Goal: Task Accomplishment & Management: Use online tool/utility

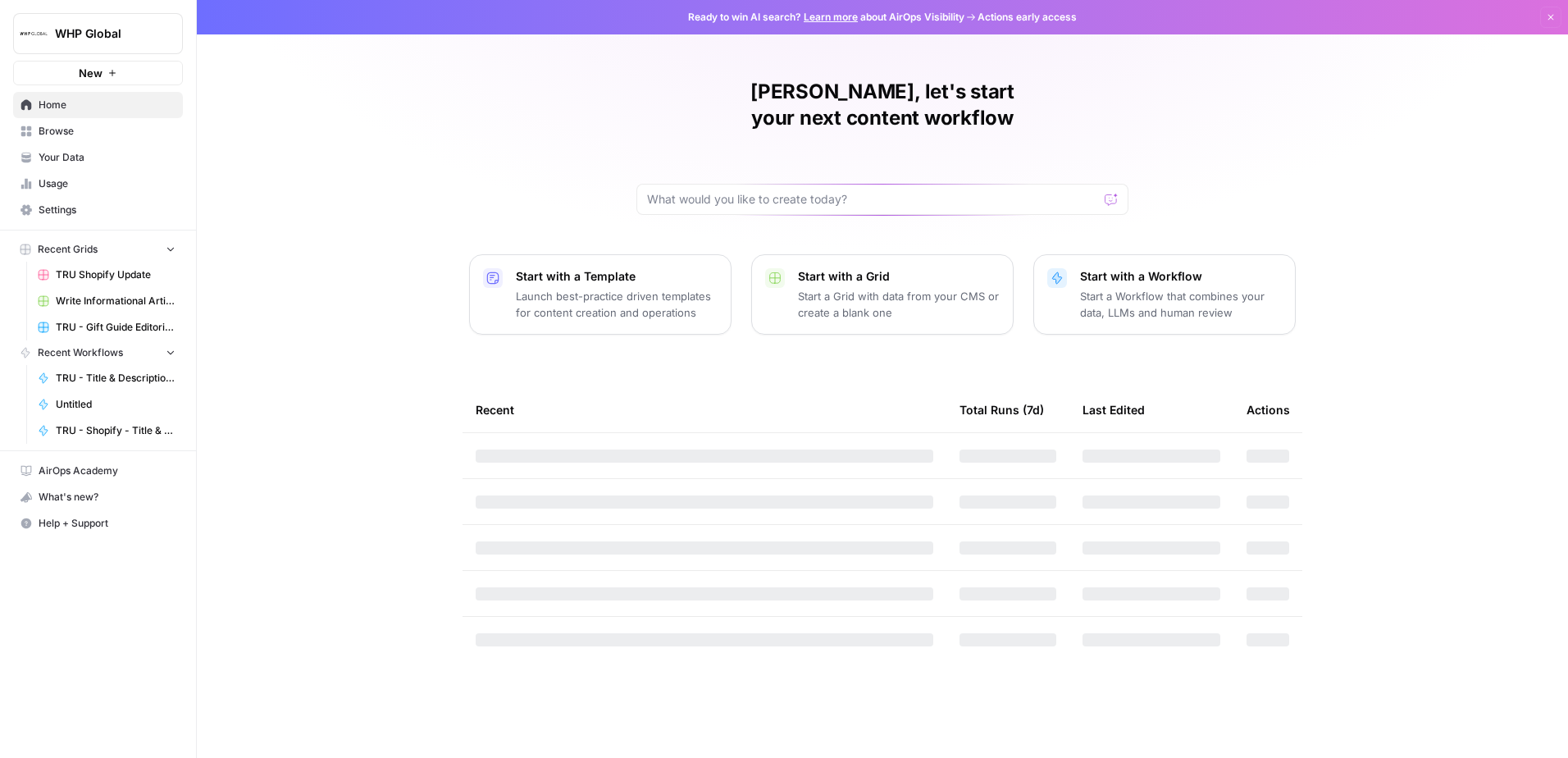
click at [85, 274] on span "TRU Shopify Update" at bounding box center [116, 275] width 120 height 15
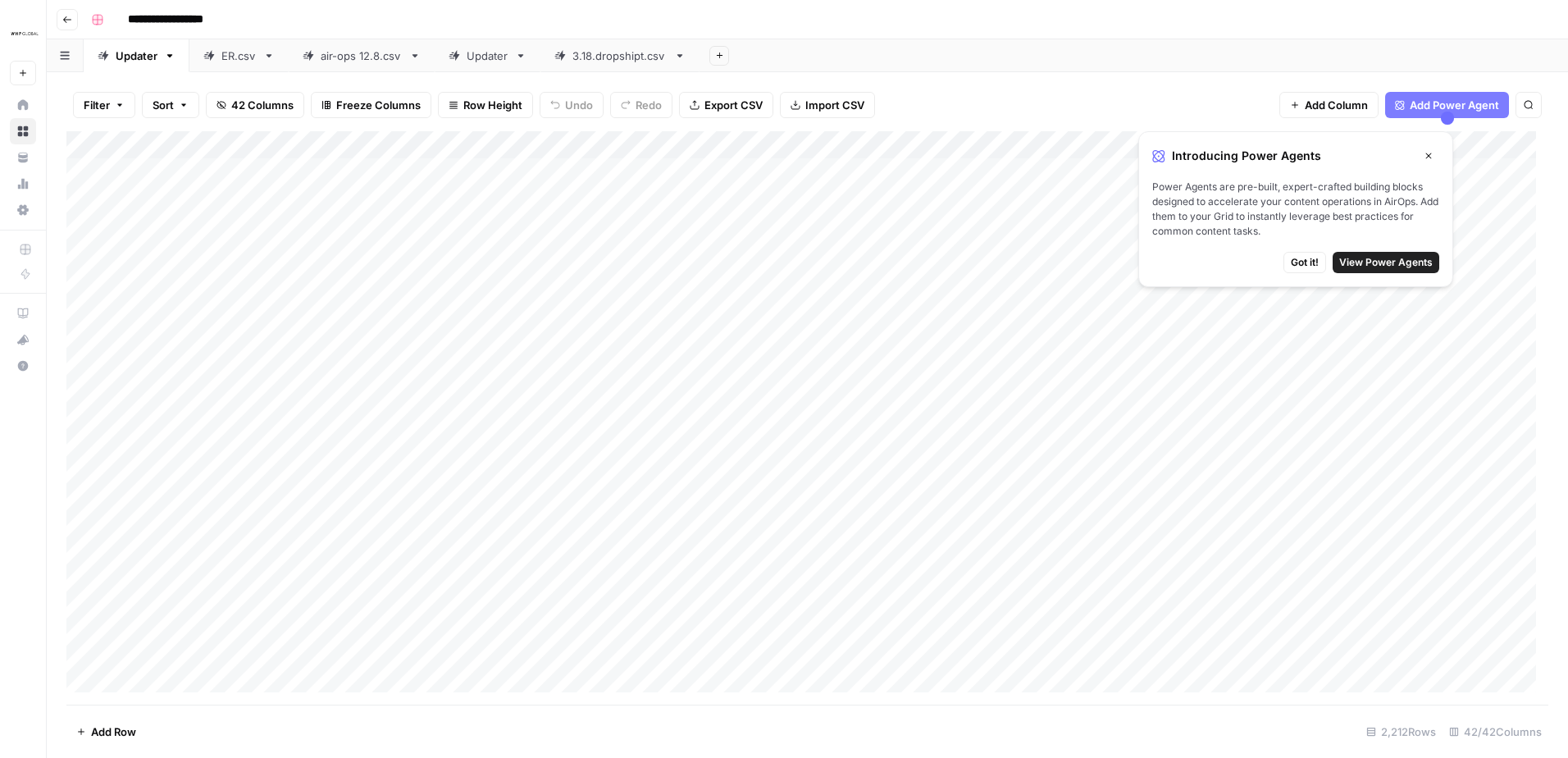
click at [496, 58] on div "Updater" at bounding box center [487, 55] width 42 height 16
click at [1385, 262] on span "View Power Agents" at bounding box center [1386, 262] width 94 height 15
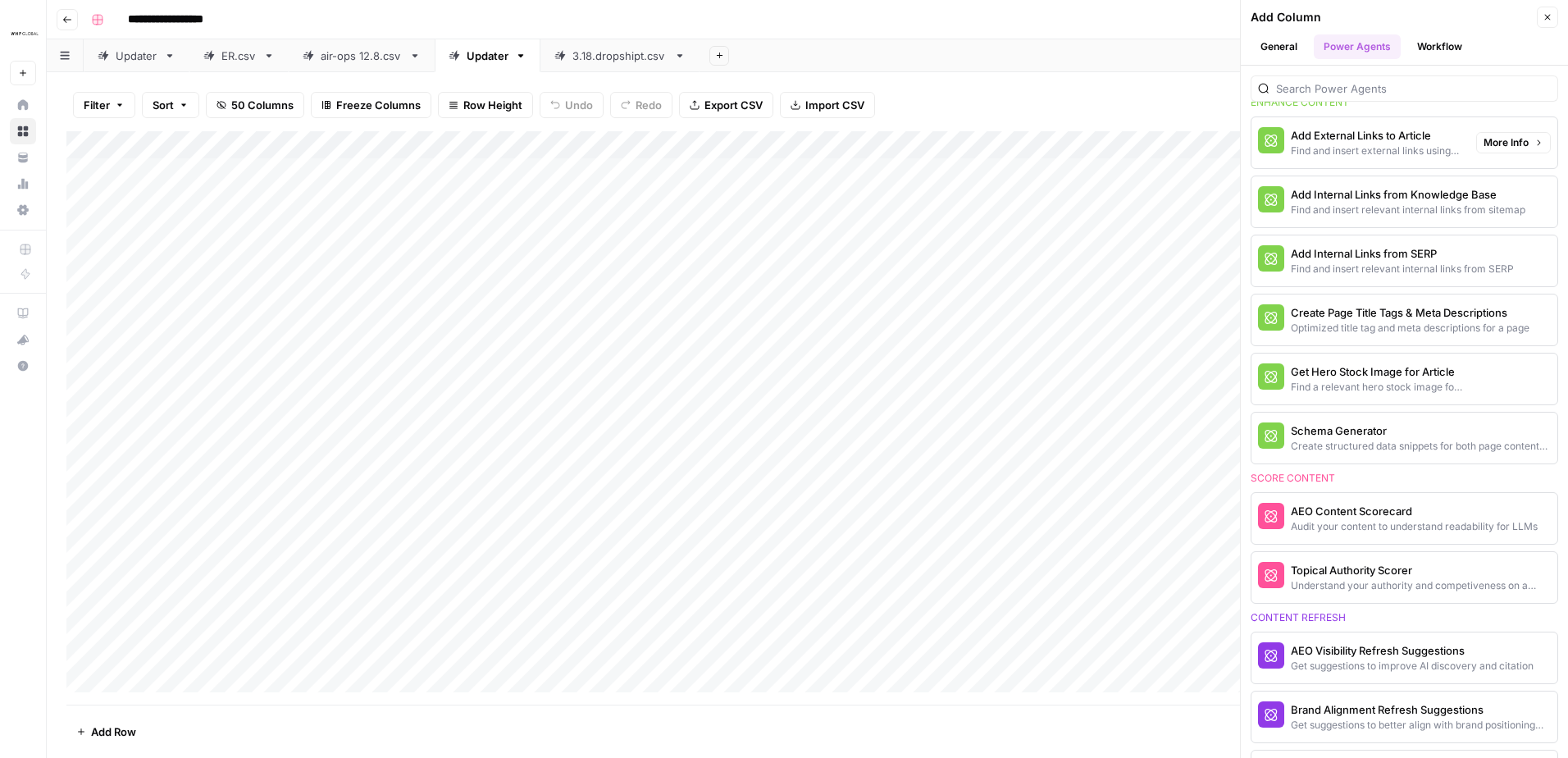
scroll to position [738, 0]
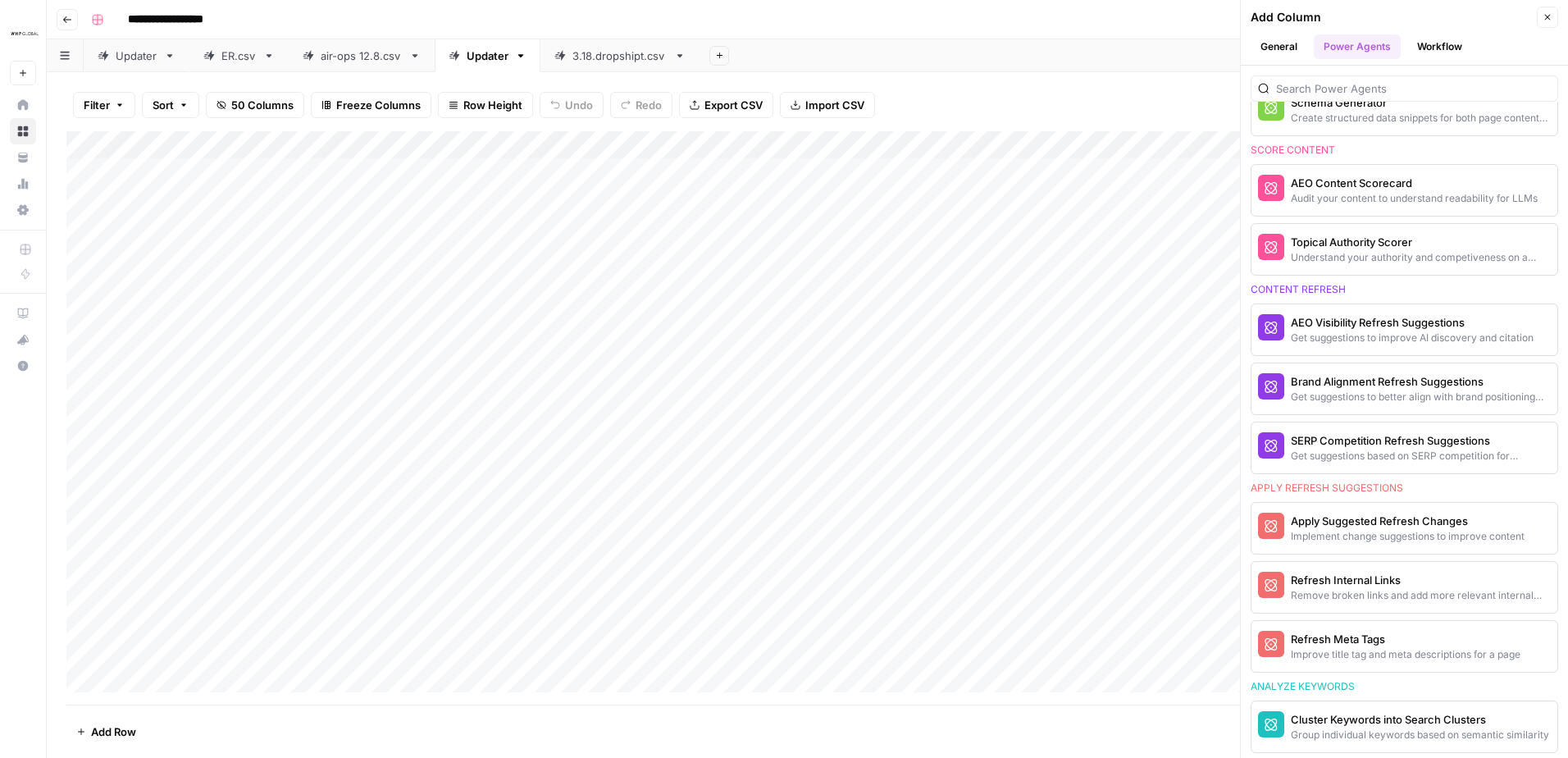
click at [1093, 82] on div "Filter Sort 50 Columns Freeze Columns Row Height Undo Redo Export CSV Import CS…" at bounding box center [807, 105] width 1482 height 52
click at [1548, 19] on icon "button" at bounding box center [1547, 16] width 9 height 9
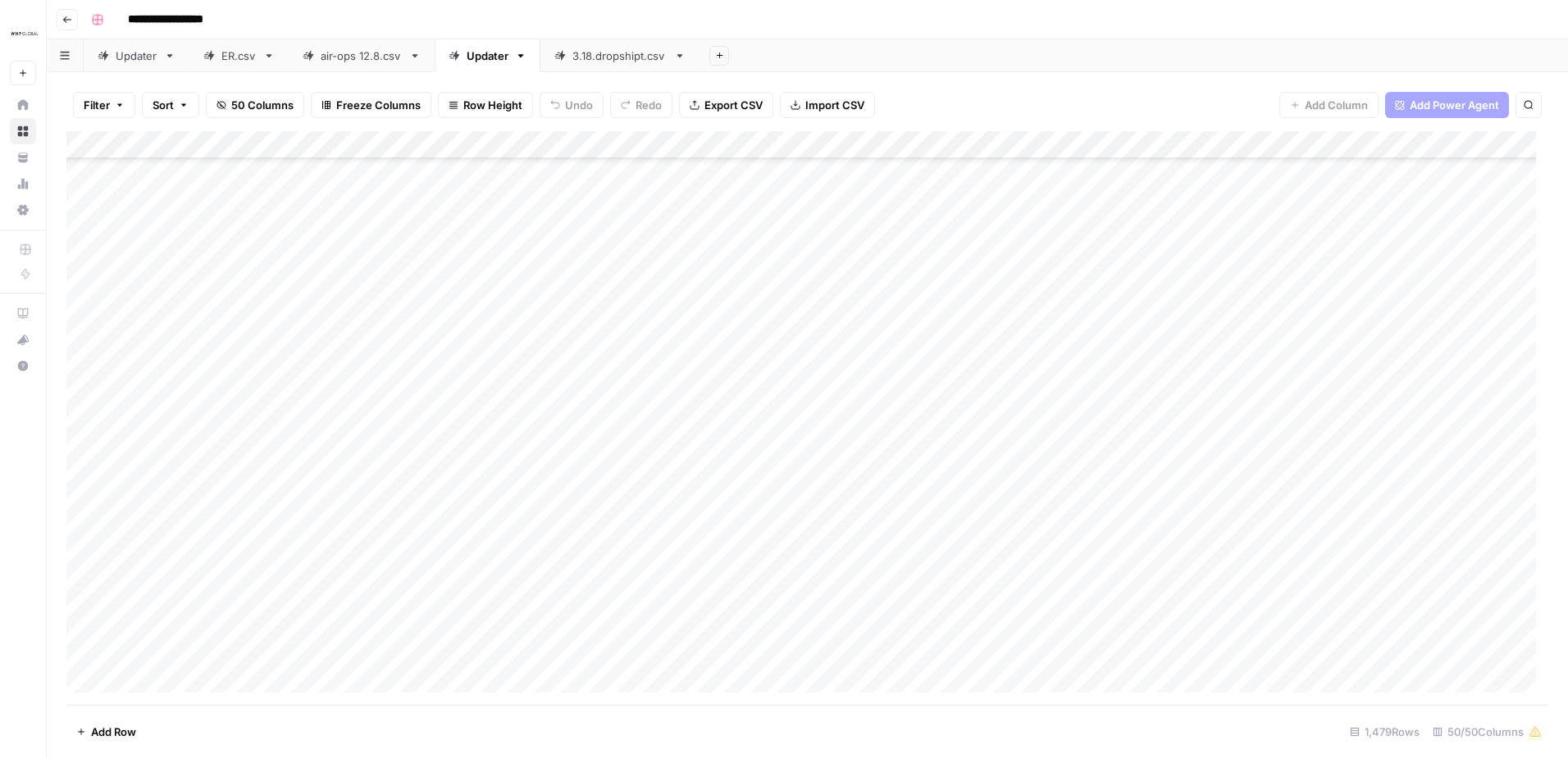
scroll to position [40747, 0]
click at [87, 566] on div "Add Column" at bounding box center [807, 418] width 1482 height 573
click at [87, 591] on div "Add Column" at bounding box center [807, 418] width 1482 height 573
click at [88, 627] on div "Add Column" at bounding box center [807, 418] width 1482 height 573
click at [107, 731] on span "Delete 3 Rows" at bounding box center [112, 731] width 73 height 16
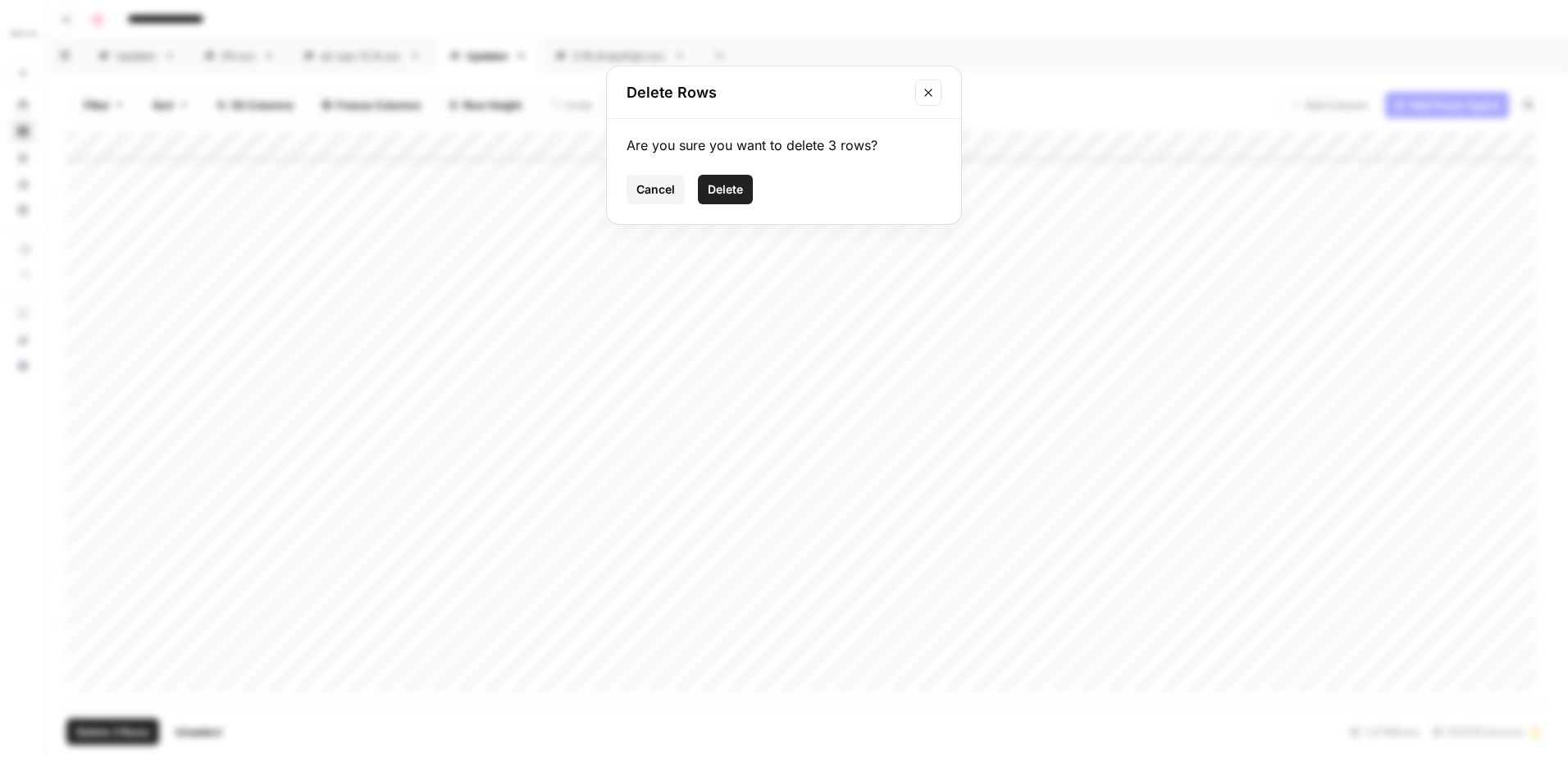
click at [723, 163] on div "Are you sure you want to delete 3 rows? Cancel Delete" at bounding box center [784, 172] width 354 height 105
click at [722, 182] on span "Delete" at bounding box center [725, 189] width 35 height 16
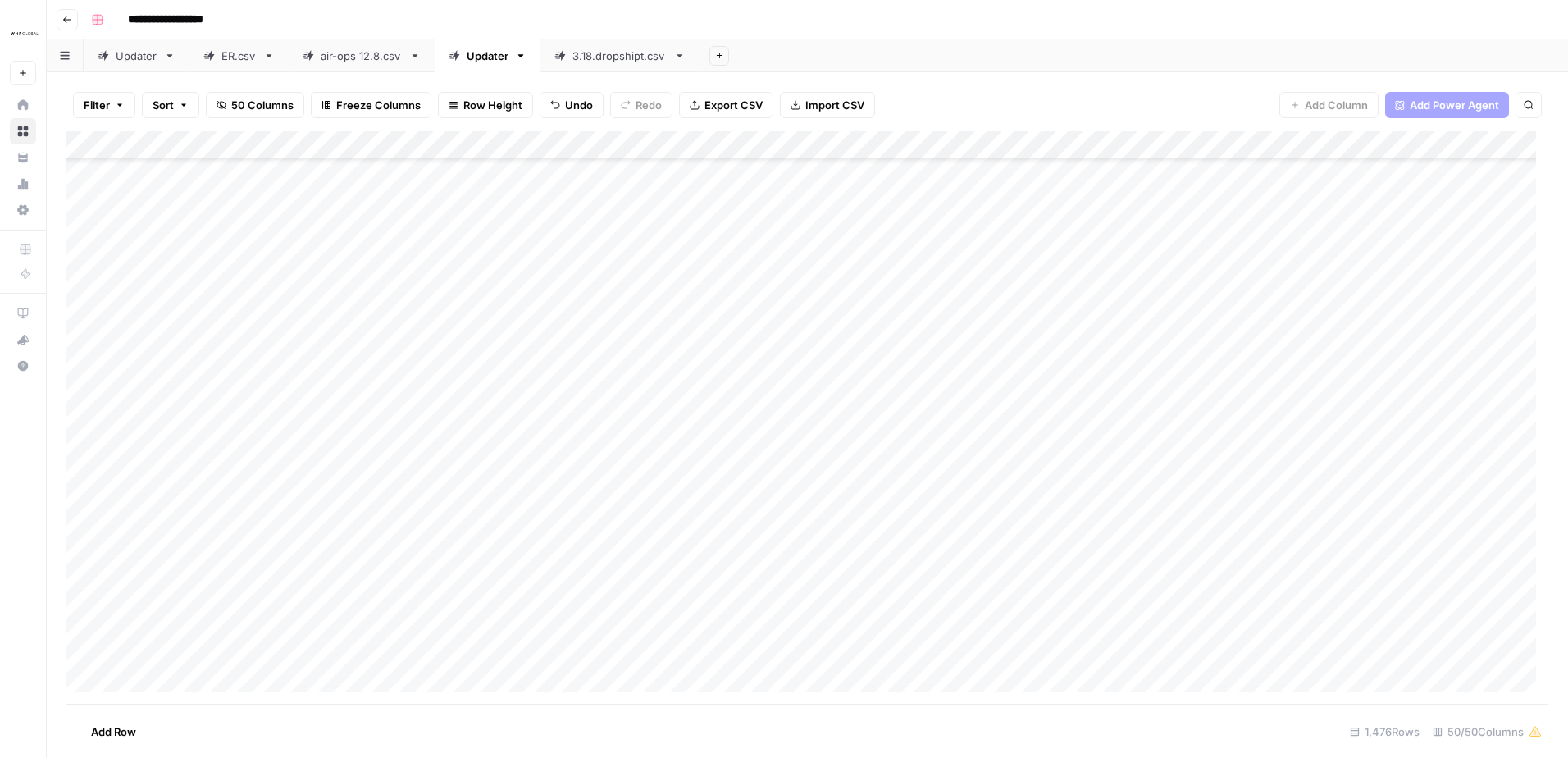
scroll to position [40662, 0]
click at [157, 681] on div "Add Column" at bounding box center [807, 418] width 1482 height 573
click at [142, 682] on div "Add Column" at bounding box center [807, 418] width 1482 height 573
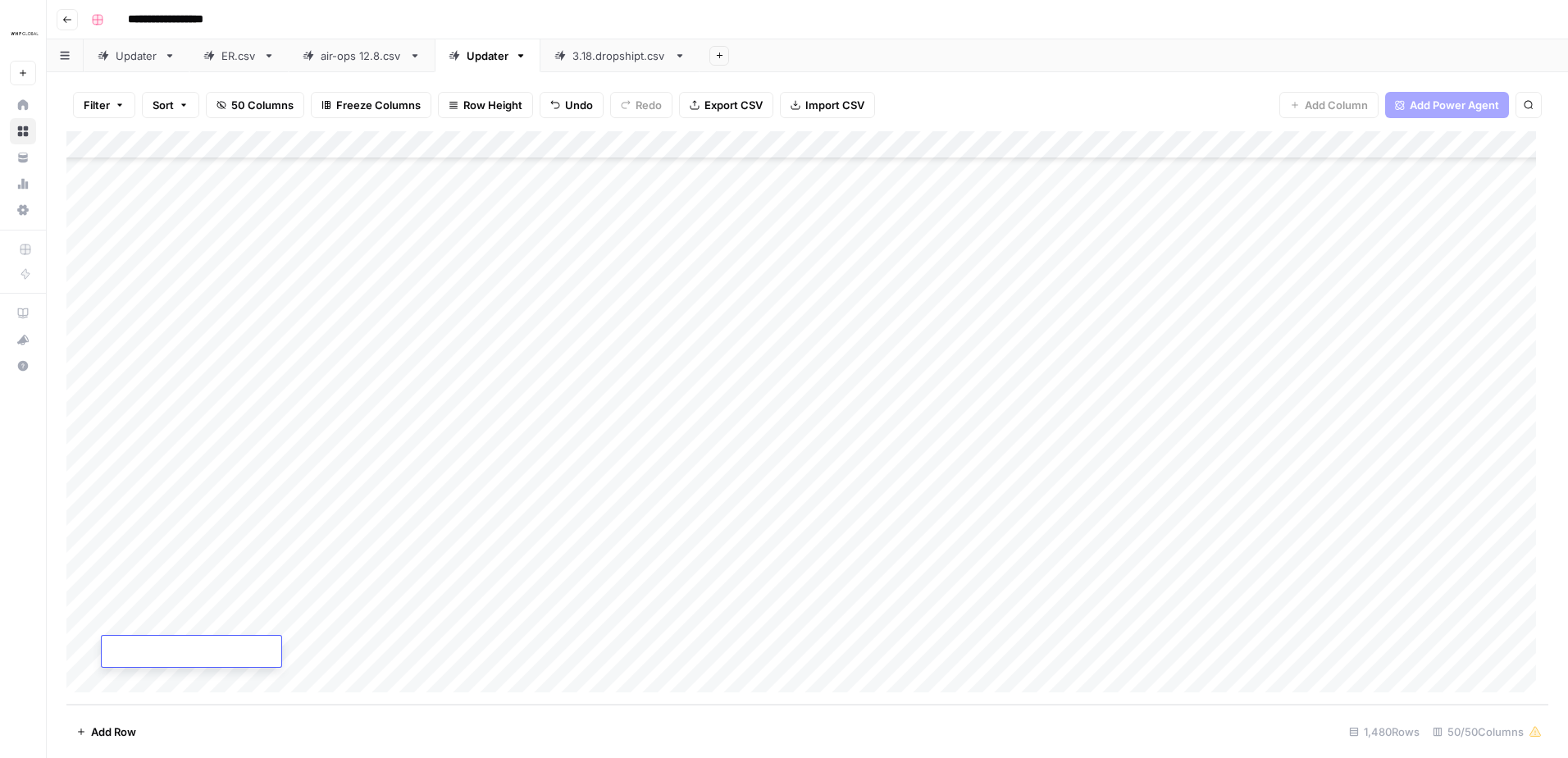
click at [142, 682] on div "Add Column" at bounding box center [807, 418] width 1482 height 573
click at [349, 566] on div "Add Column" at bounding box center [807, 418] width 1482 height 573
click at [176, 482] on div "Add Column" at bounding box center [807, 418] width 1482 height 573
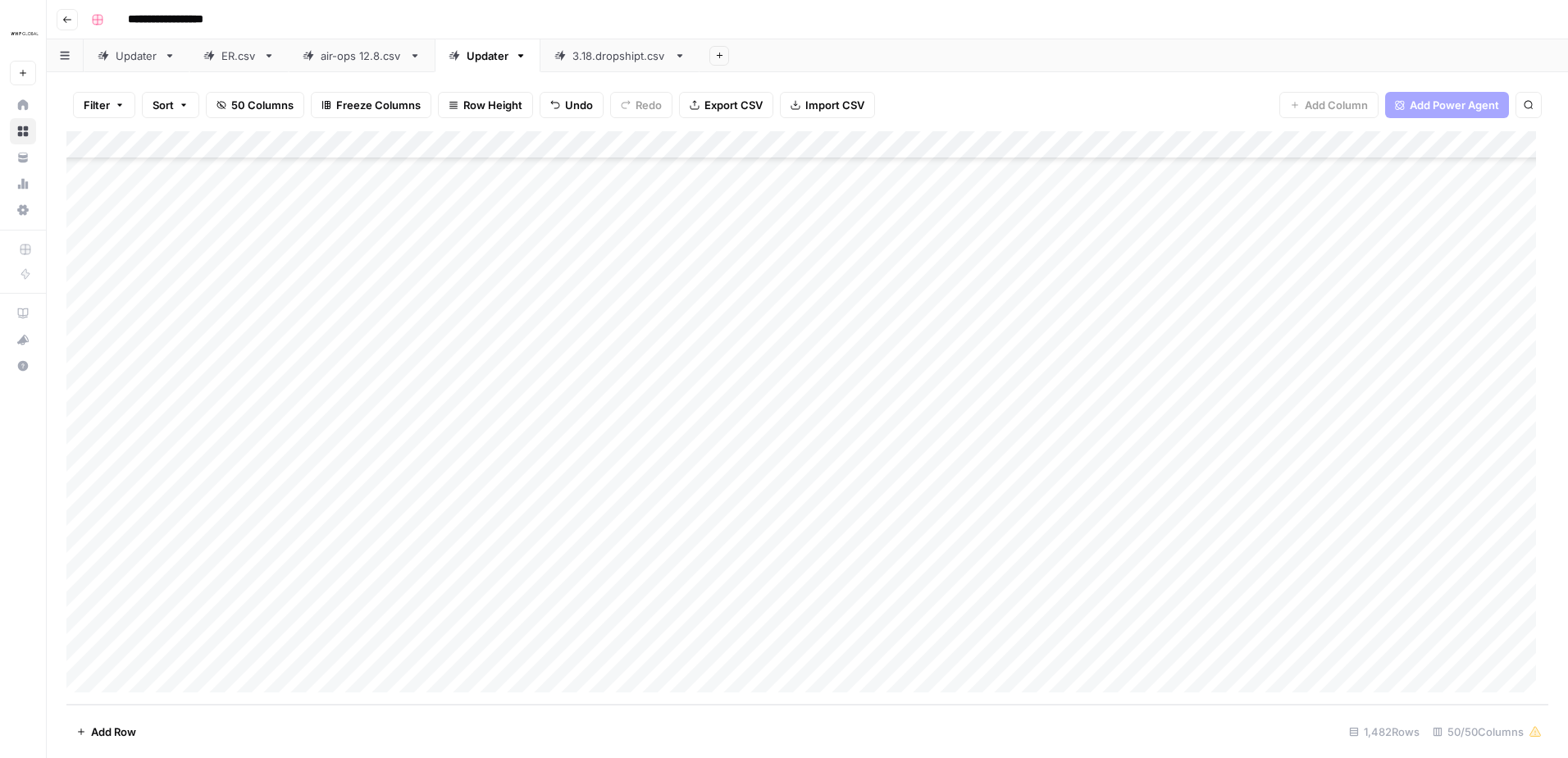
click at [85, 486] on div "Add Column" at bounding box center [807, 418] width 1482 height 573
click at [90, 649] on div "Add Column" at bounding box center [807, 418] width 1482 height 573
click at [936, 152] on div "Add Column" at bounding box center [807, 418] width 1482 height 573
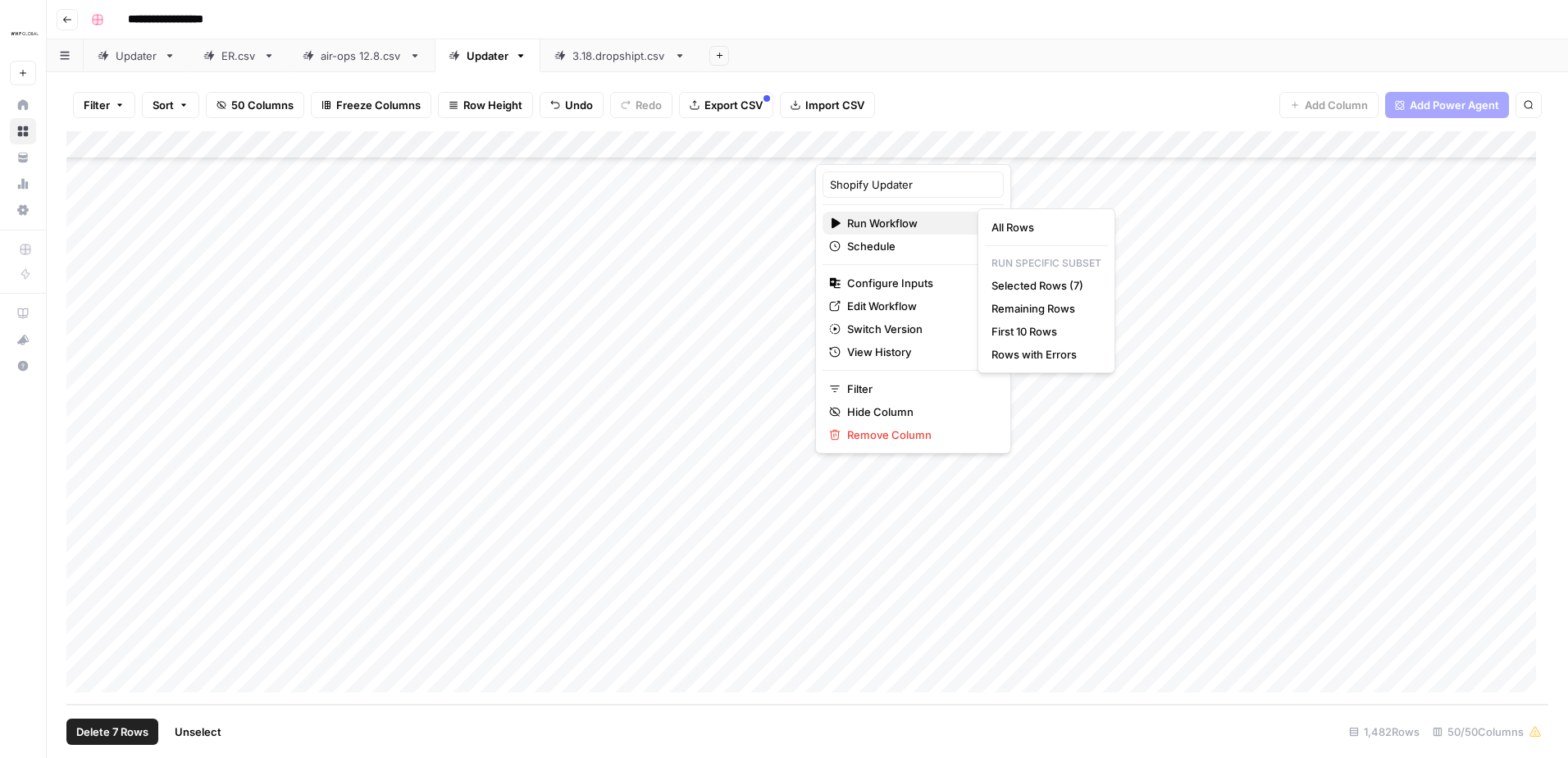
click at [906, 221] on span "Run Workflow" at bounding box center [911, 222] width 127 height 16
click at [1036, 286] on span "Selected Rows (7)" at bounding box center [1043, 285] width 103 height 16
